Goal: Task Accomplishment & Management: Complete application form

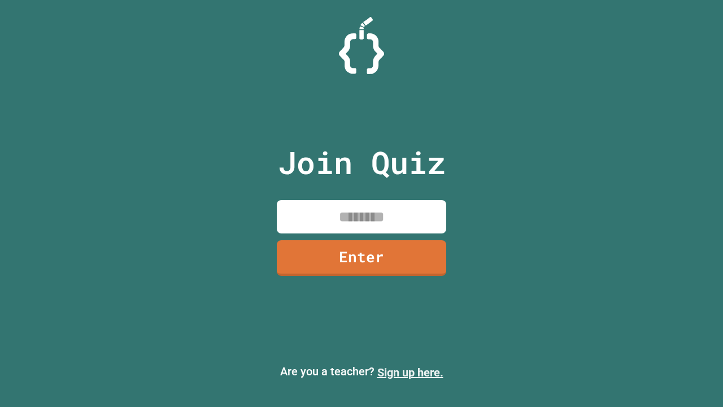
click at [410, 372] on link "Sign up here." at bounding box center [410, 373] width 66 height 14
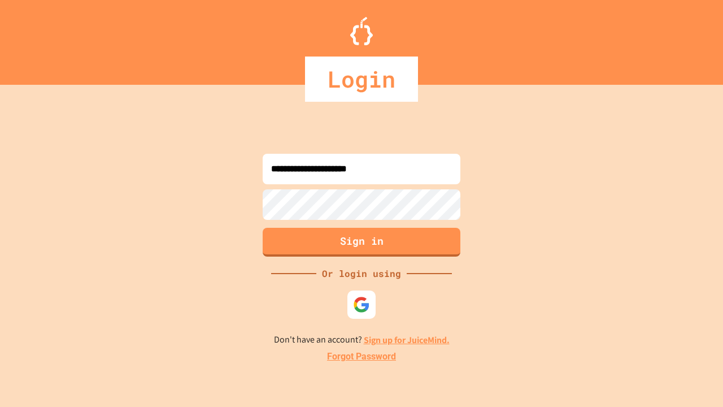
type input "**********"
